Goal: Use online tool/utility: Utilize a website feature to perform a specific function

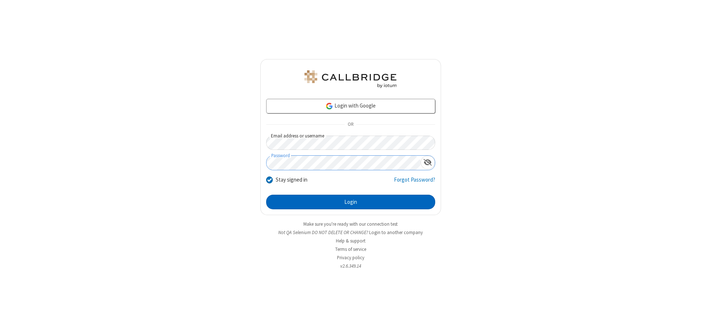
click at [351, 202] on button "Login" at bounding box center [350, 202] width 169 height 15
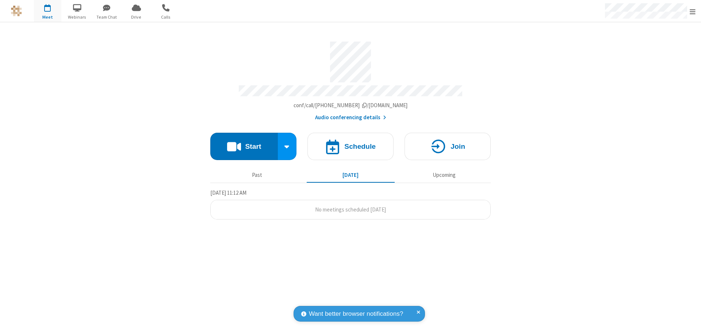
click at [244, 143] on button "Start" at bounding box center [244, 146] width 68 height 27
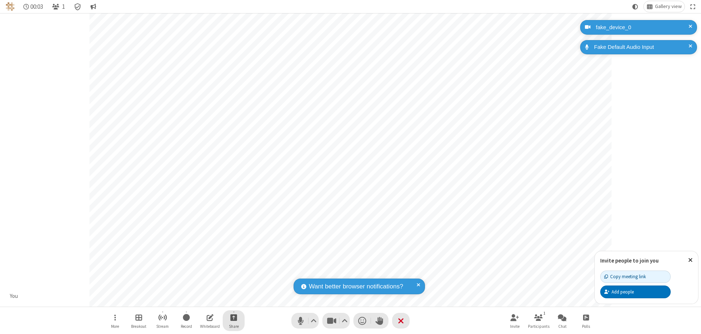
click at [234, 318] on span "Start sharing" at bounding box center [233, 317] width 7 height 9
click at [233, 273] on span "Share additional camera" at bounding box center [238, 275] width 54 height 6
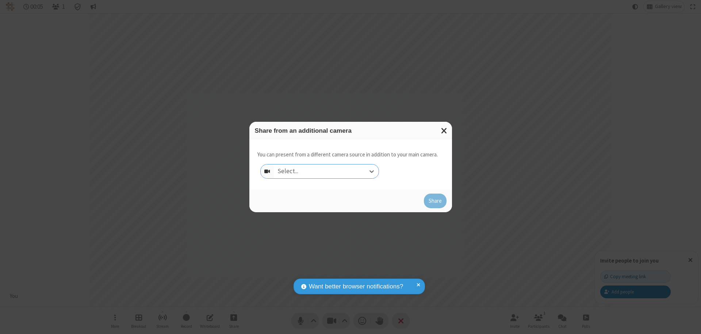
click at [326, 172] on div "Select..." at bounding box center [326, 172] width 105 height 14
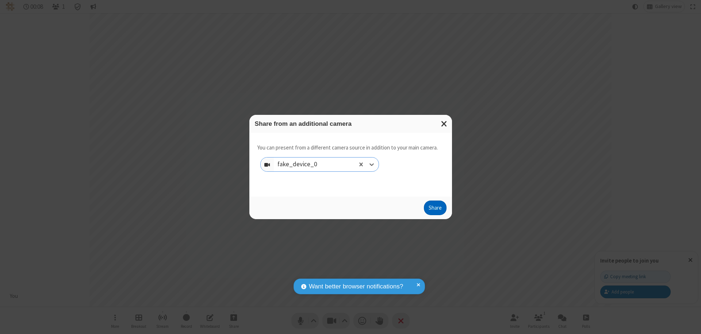
click at [435, 210] on button "Share" at bounding box center [435, 208] width 23 height 15
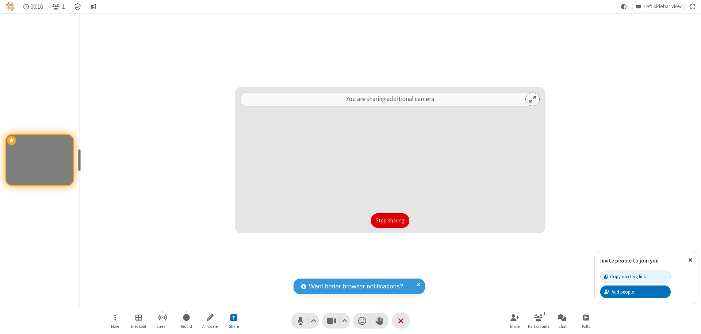
click at [390, 221] on button "Stop sharing" at bounding box center [390, 221] width 38 height 15
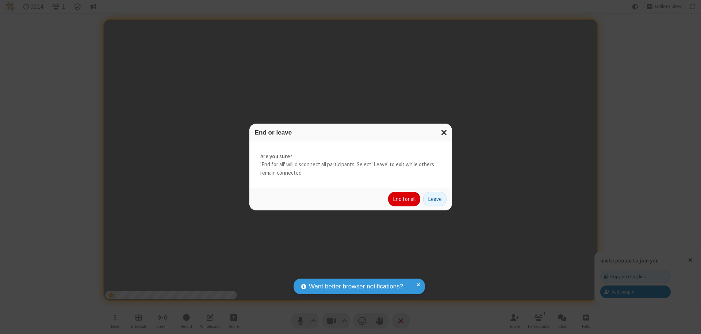
click at [405, 199] on button "End for all" at bounding box center [404, 199] width 32 height 15
